Goal: Task Accomplishment & Management: Use online tool/utility

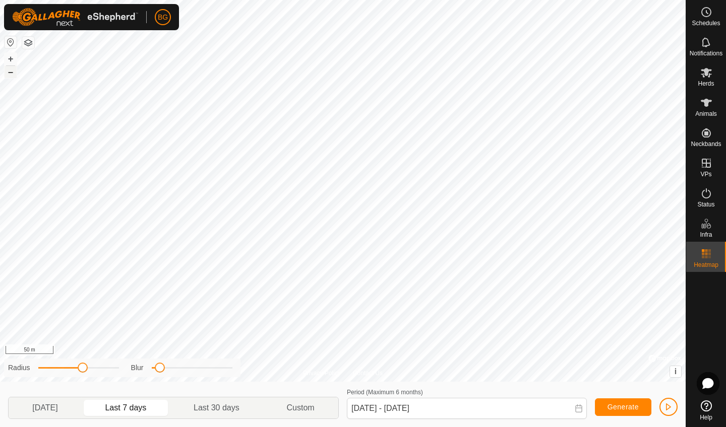
click at [10, 75] on button "–" at bounding box center [11, 72] width 12 height 12
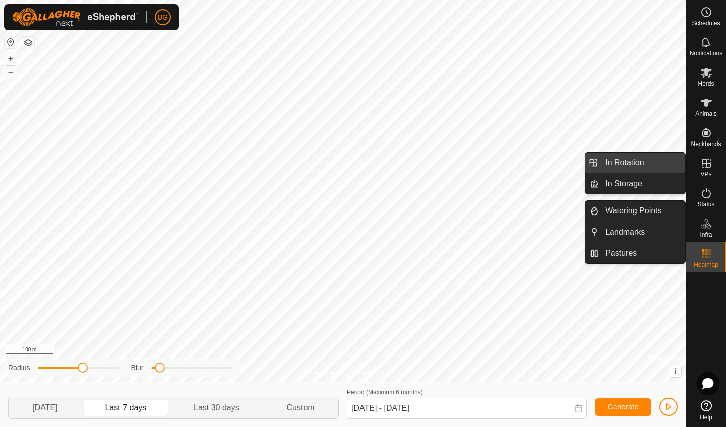
click at [667, 161] on link "In Rotation" at bounding box center [642, 163] width 86 height 20
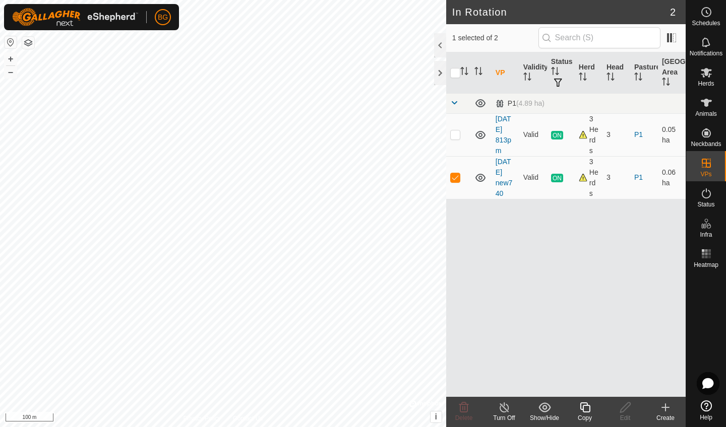
click at [658, 411] on create-svg-icon at bounding box center [665, 408] width 40 height 12
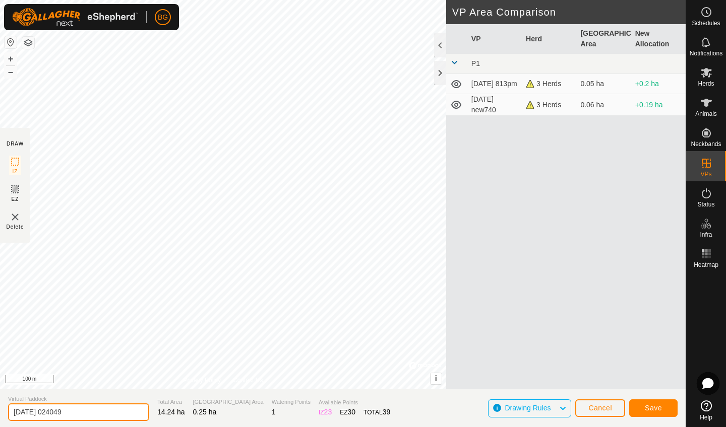
click at [79, 410] on input "[DATE] 024049" at bounding box center [78, 413] width 141 height 18
type input "[DATE] trial"
click at [660, 408] on span "Save" at bounding box center [653, 408] width 17 height 8
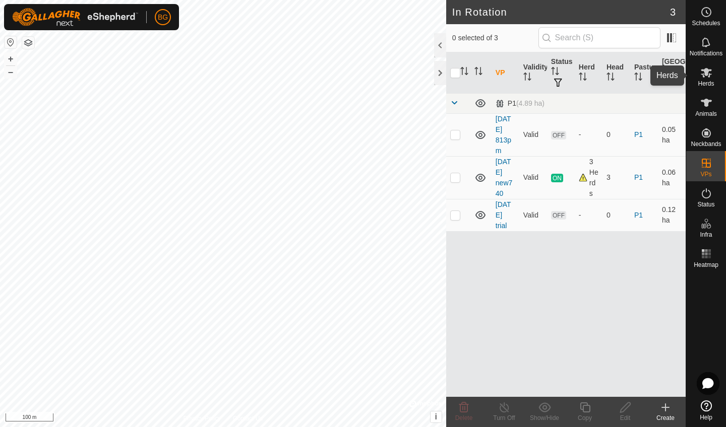
click at [710, 76] on icon at bounding box center [706, 73] width 12 height 12
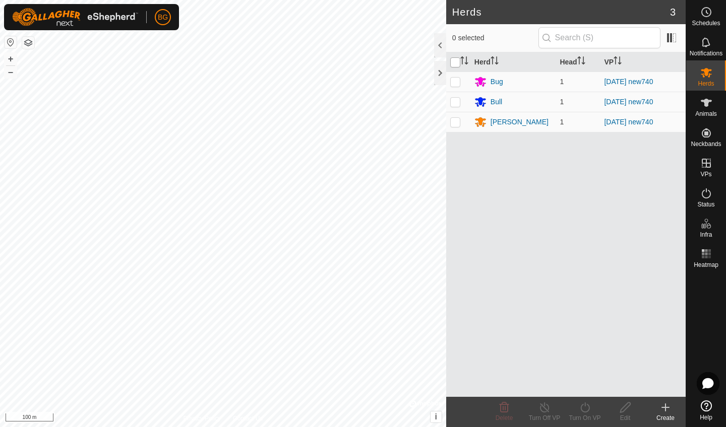
click at [460, 59] on input "checkbox" at bounding box center [455, 62] width 10 height 10
checkbox input "true"
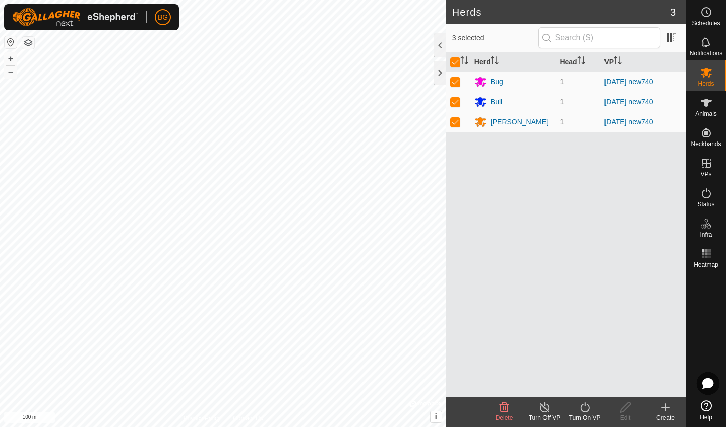
click at [581, 411] on icon at bounding box center [585, 408] width 13 height 12
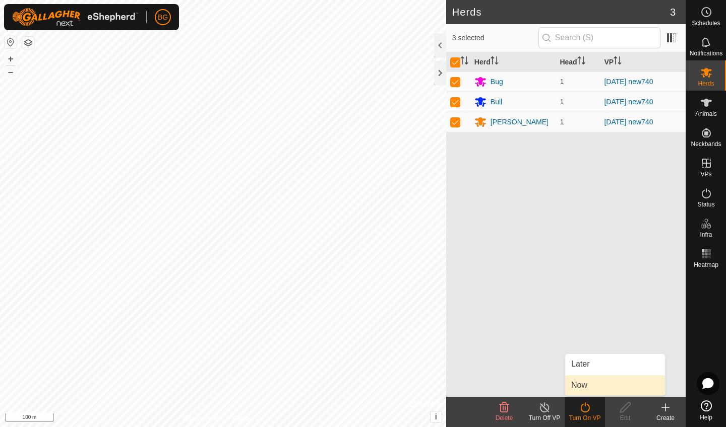
click at [591, 387] on link "Now" at bounding box center [615, 386] width 100 height 20
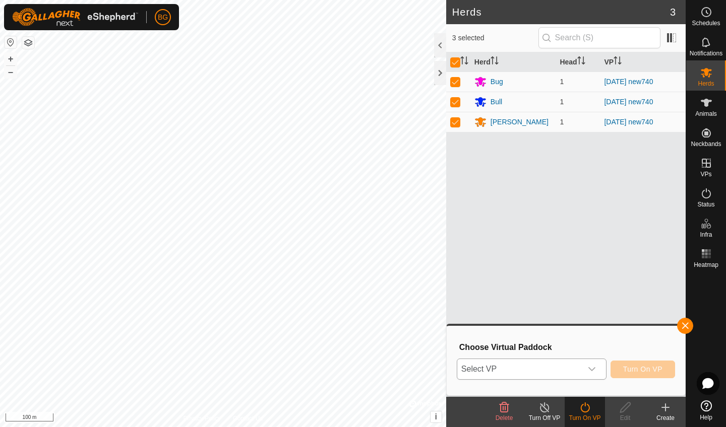
click at [558, 365] on span "Select VP" at bounding box center [519, 369] width 124 height 20
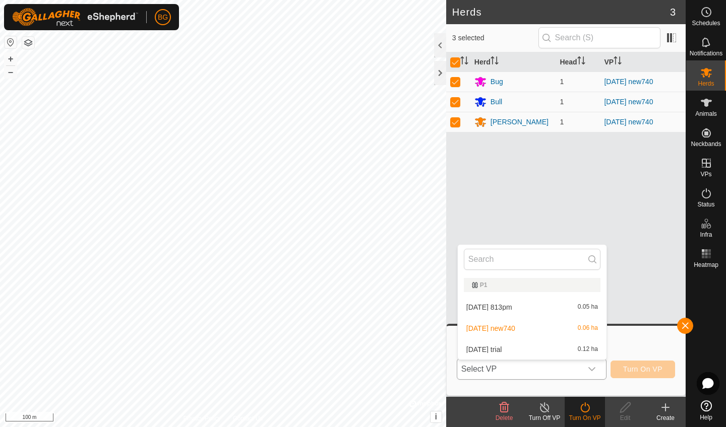
click at [550, 343] on li "[DATE] trial 0.12 ha" at bounding box center [532, 350] width 149 height 20
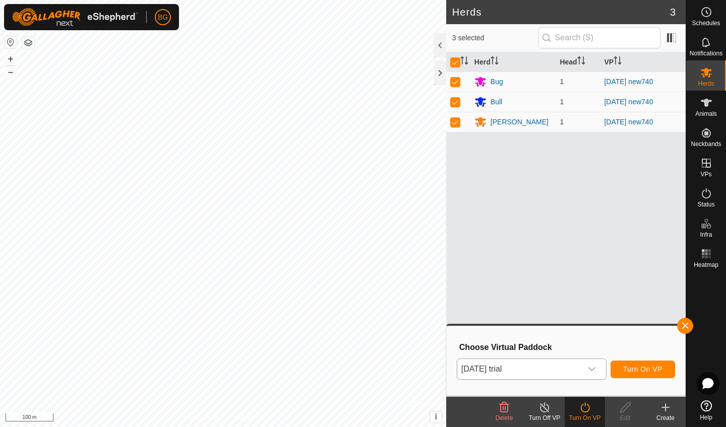
click at [636, 370] on span "Turn On VP" at bounding box center [642, 369] width 39 height 8
